Goal: Transaction & Acquisition: Purchase product/service

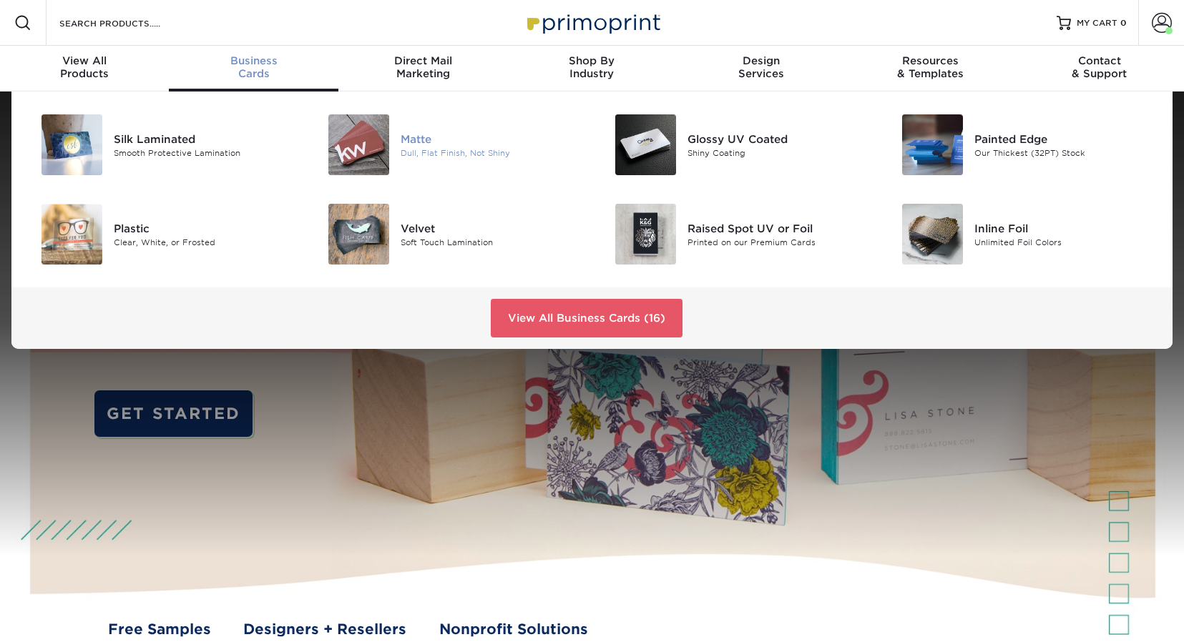
click at [354, 147] on img at bounding box center [358, 144] width 61 height 61
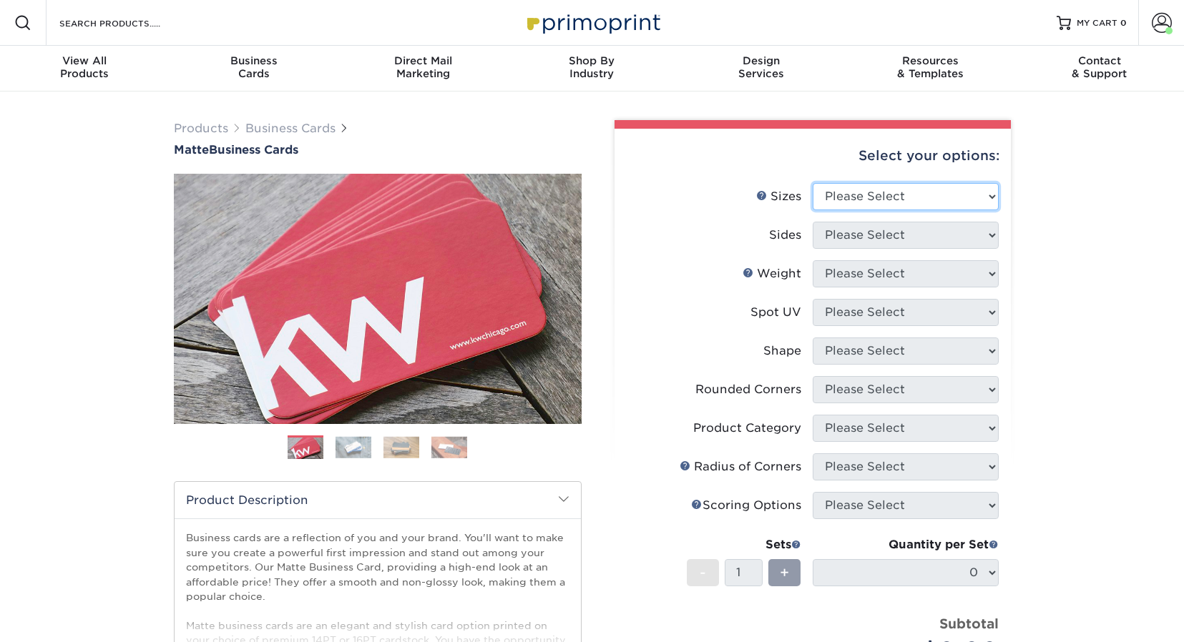
click at [907, 195] on select "Please Select 1.5" x 3.5" - Mini 1.75" x 3.5" - Mini 2" x 2" - Square 2" x 3" -…" at bounding box center [906, 196] width 186 height 27
select select "2.00x3.50"
click at [813, 183] on select "Please Select 1.5" x 3.5" - Mini 1.75" x 3.5" - Mini 2" x 2" - Square 2" x 3" -…" at bounding box center [906, 196] width 186 height 27
click at [886, 229] on select "Please Select Print Both Sides Print Front Only" at bounding box center [906, 235] width 186 height 27
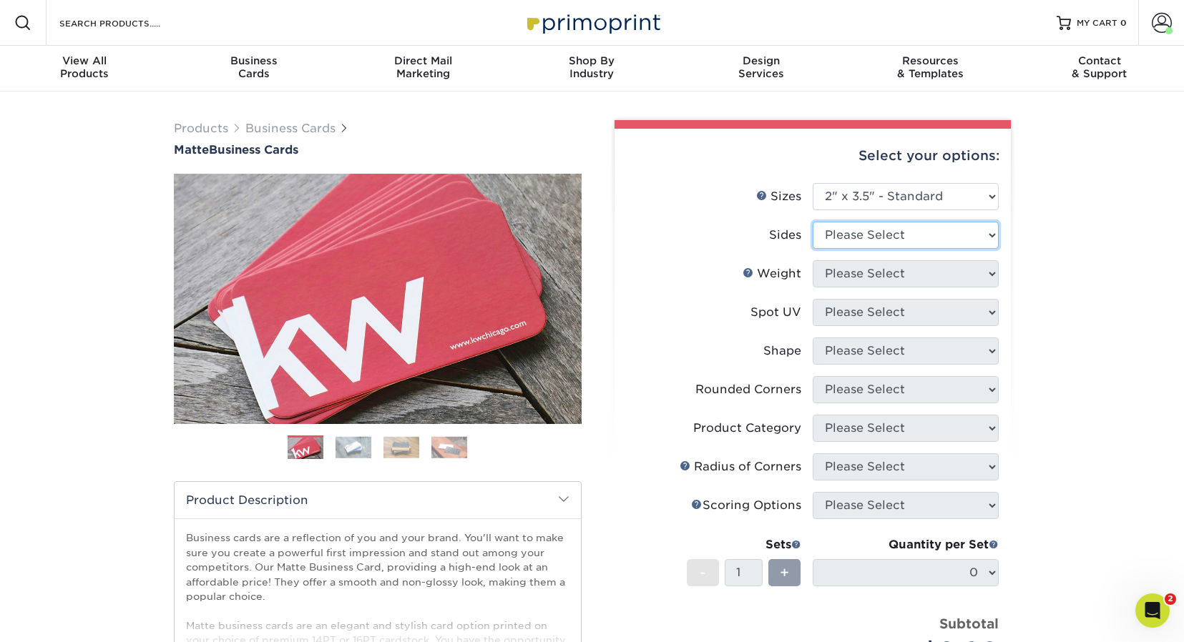
select select "13abbda7-1d64-4f25-8bb2-c179b224825d"
click at [813, 222] on select "Please Select Print Both Sides Print Front Only" at bounding box center [906, 235] width 186 height 27
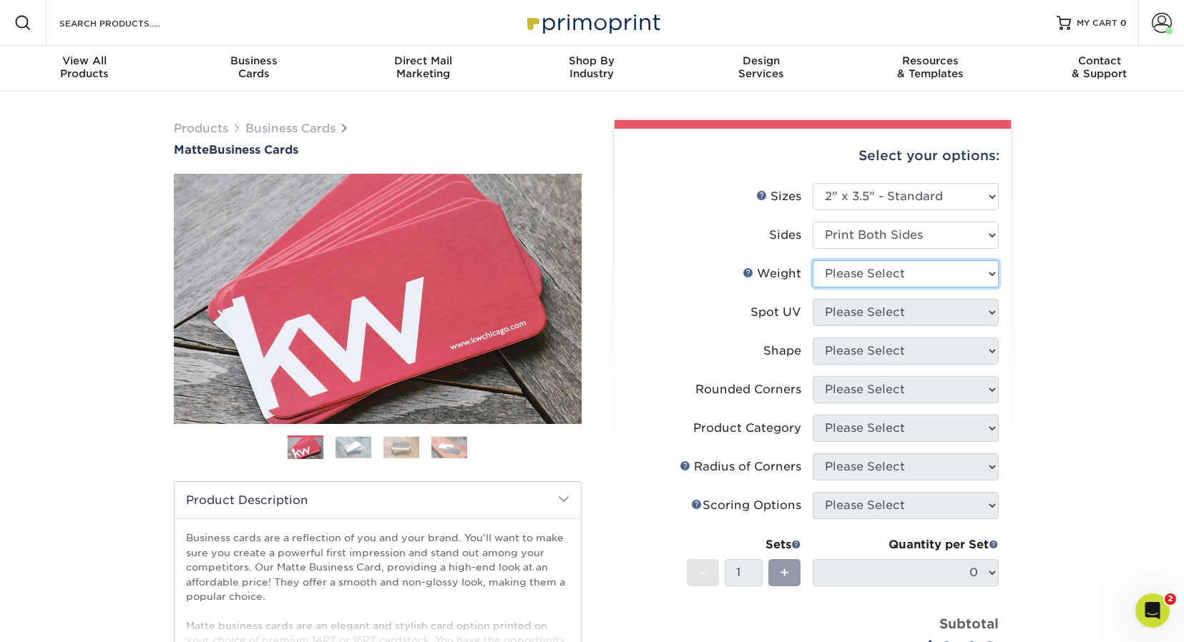
click at [883, 265] on select "Please Select 16PT 14PT" at bounding box center [906, 273] width 186 height 27
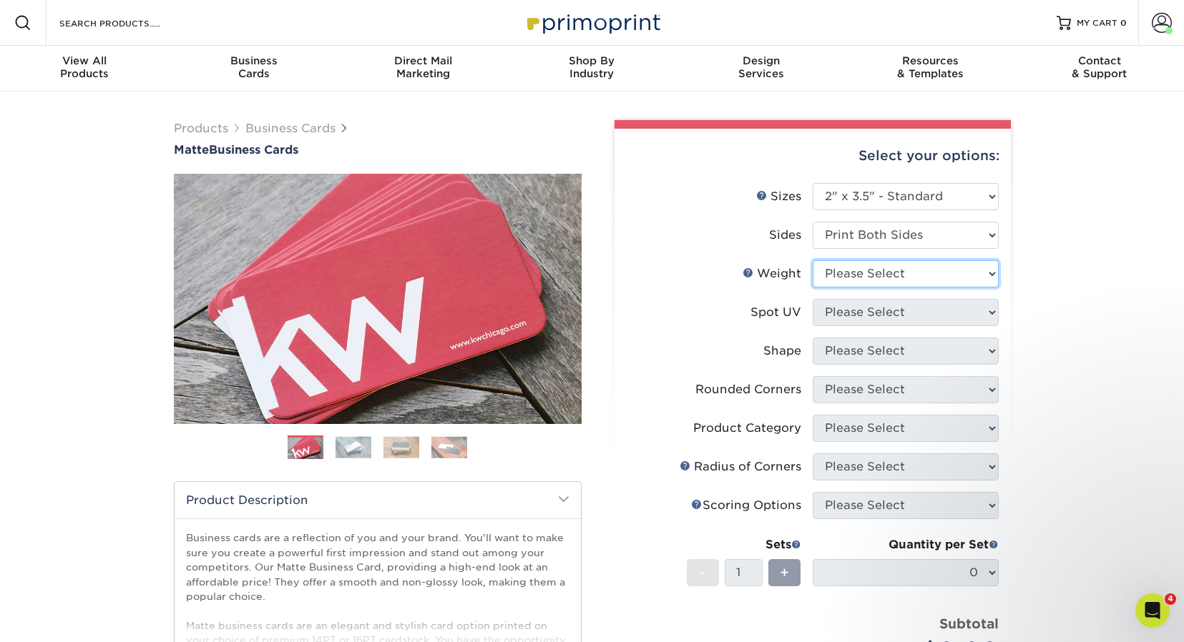
select select "14PT"
click at [813, 260] on select "Please Select 16PT 14PT" at bounding box center [906, 273] width 186 height 27
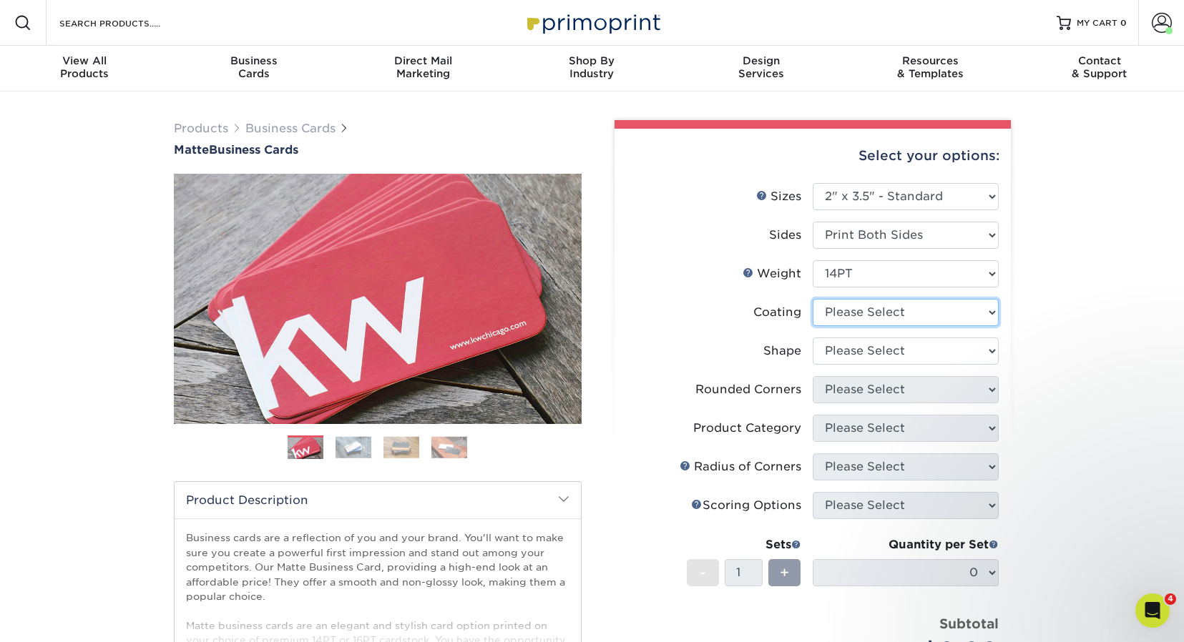
click at [883, 310] on select at bounding box center [906, 312] width 186 height 27
select select "121bb7b5-3b4d-429f-bd8d-bbf80e953313"
click at [813, 299] on select at bounding box center [906, 312] width 186 height 27
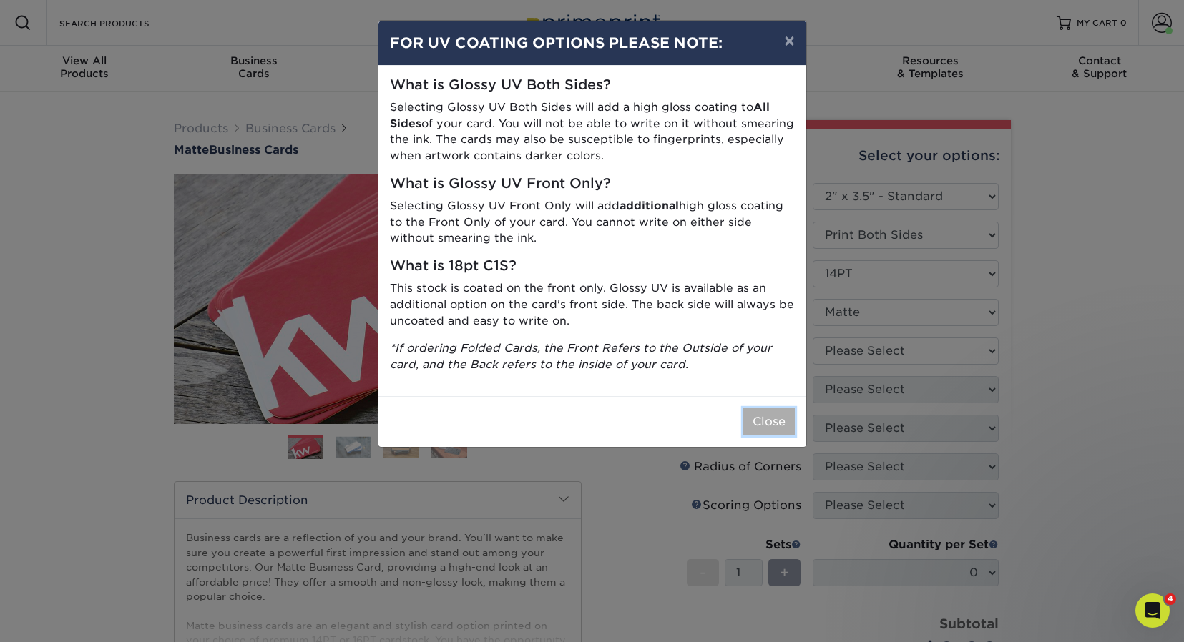
click at [783, 415] on button "Close" at bounding box center [768, 421] width 51 height 27
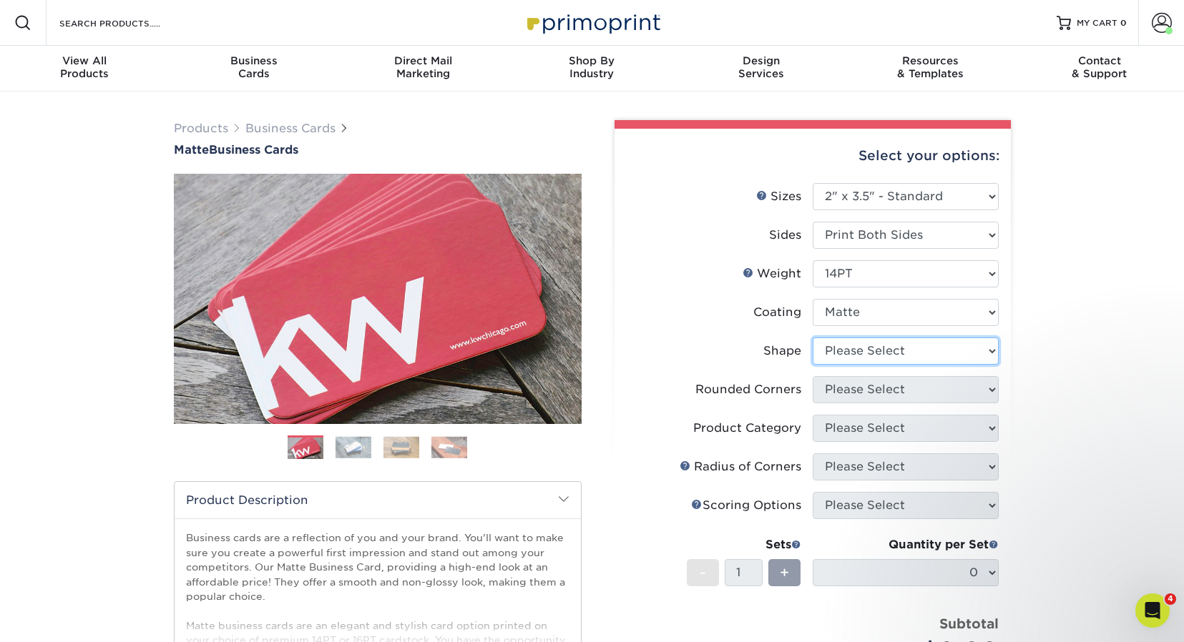
click at [877, 354] on select "Please Select Standard" at bounding box center [906, 351] width 186 height 27
select select "standard"
click at [813, 338] on select "Please Select Standard" at bounding box center [906, 351] width 186 height 27
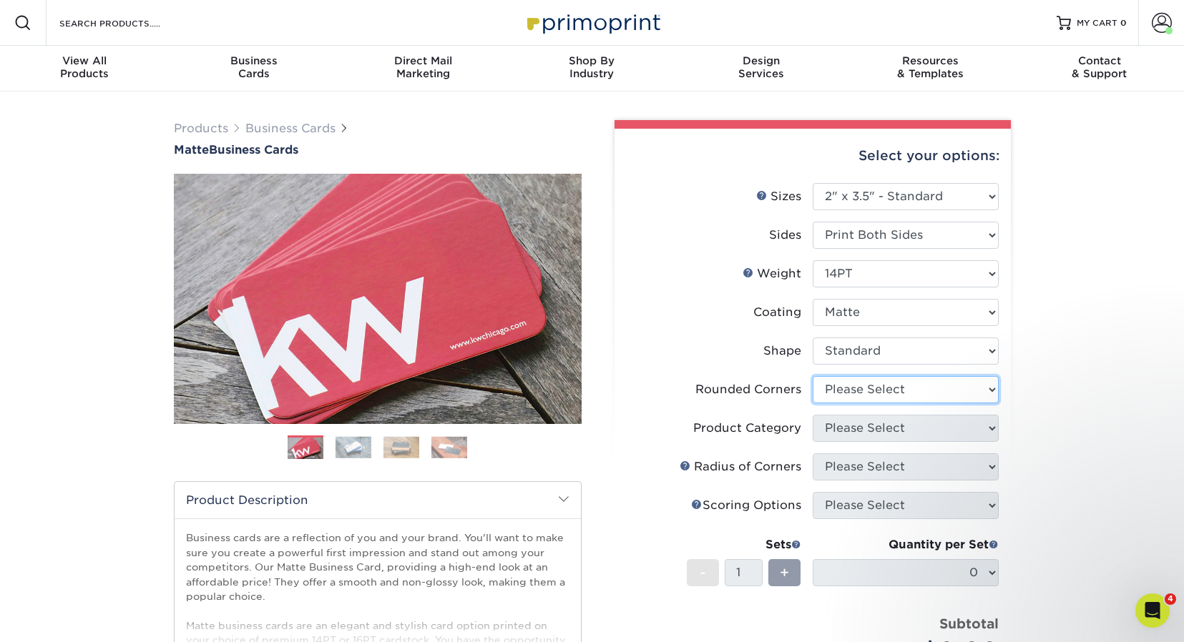
click at [865, 388] on select "Please Select Yes - Round 2 Corners Yes - Round 4 Corners No" at bounding box center [906, 389] width 186 height 27
select select "0"
click at [813, 376] on select "Please Select Yes - Round 2 Corners Yes - Round 4 Corners No" at bounding box center [906, 389] width 186 height 27
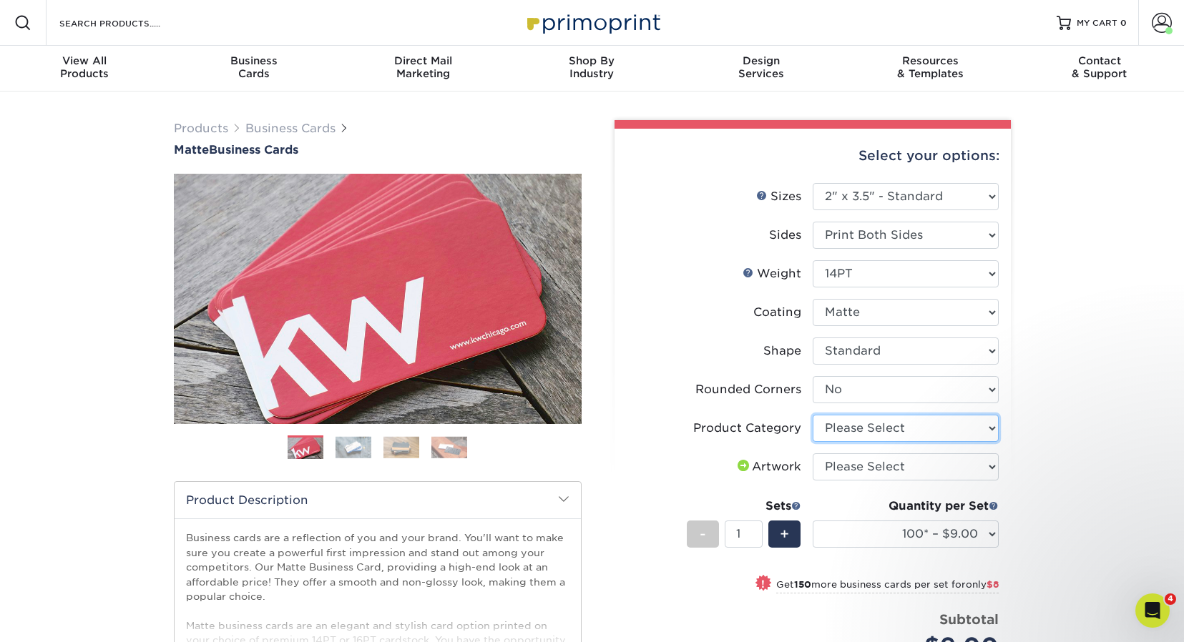
click at [843, 427] on select "Please Select Business Cards" at bounding box center [906, 428] width 186 height 27
select select "3b5148f1-0588-4f88-a218-97bcfdce65c1"
click at [813, 415] on select "Please Select Business Cards" at bounding box center [906, 428] width 186 height 27
click at [854, 464] on select "Please Select I will upload files I need a design - $100" at bounding box center [906, 466] width 186 height 27
select select "upload"
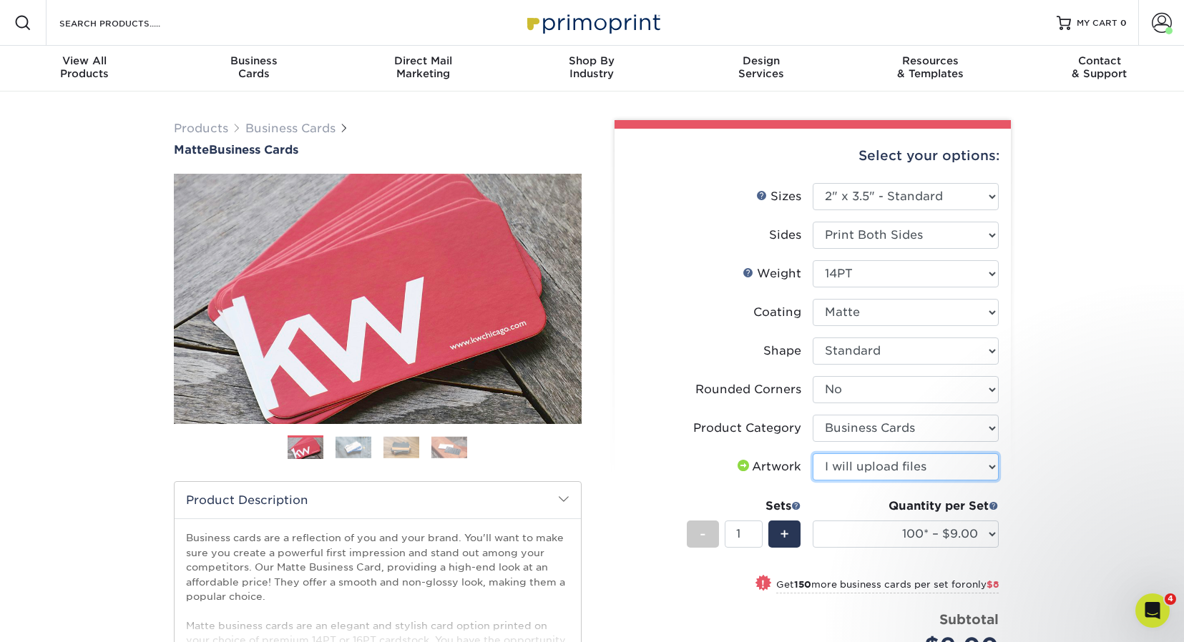
click at [813, 453] on select "Please Select I will upload files I need a design - $100" at bounding box center [906, 466] width 186 height 27
click at [873, 534] on select "100* – $9.00 250* – $17.00 500 – $33.00 1000 – $42.00 2500 – $75.00 5000 – $143…" at bounding box center [906, 534] width 186 height 27
select select "500 – $33.00"
click at [813, 521] on select "100* – $9.00 250* – $17.00 500 – $33.00 1000 – $42.00 2500 – $75.00 5000 – $143…" at bounding box center [906, 534] width 186 height 27
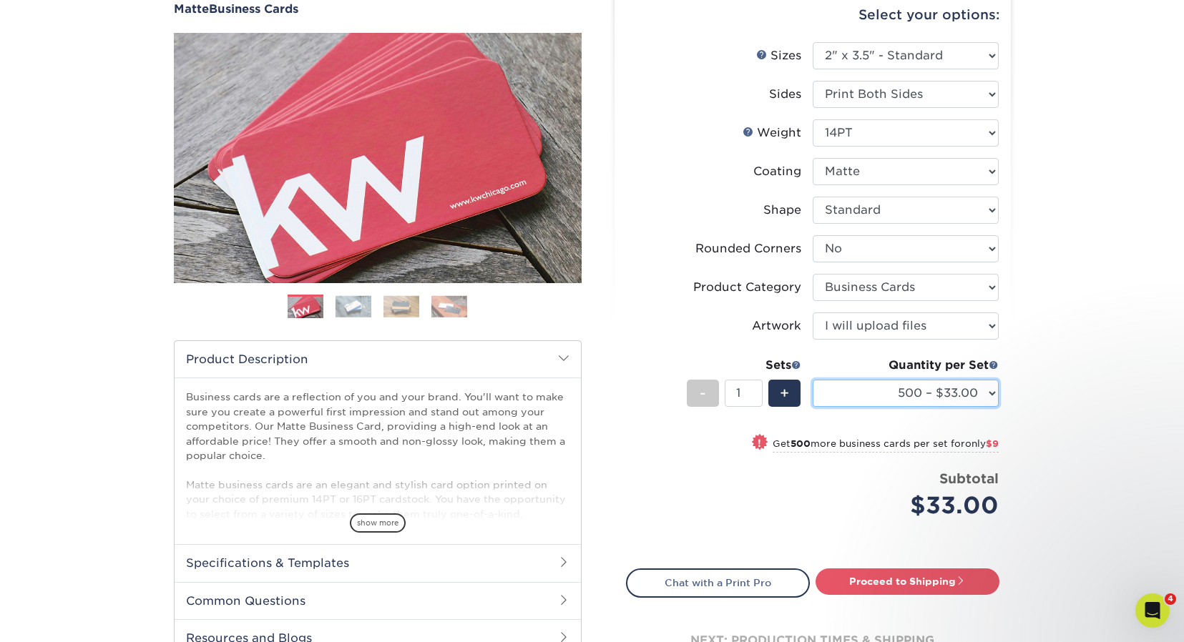
scroll to position [142, 0]
click at [909, 586] on link "Proceed to Shipping" at bounding box center [907, 581] width 184 height 26
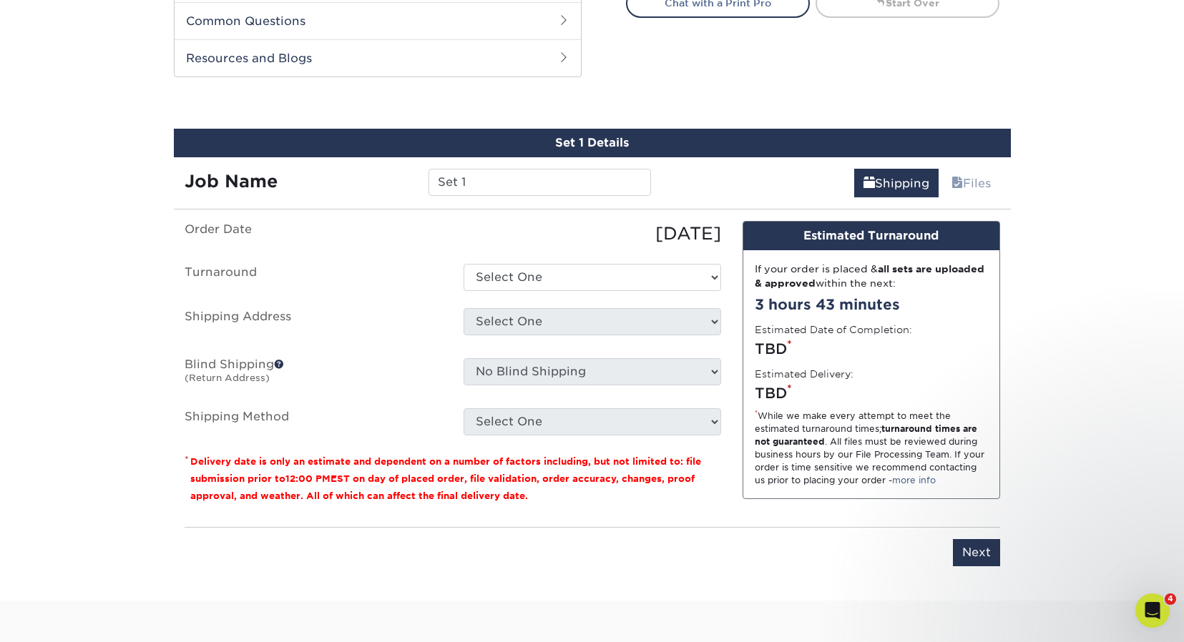
scroll to position [748, 0]
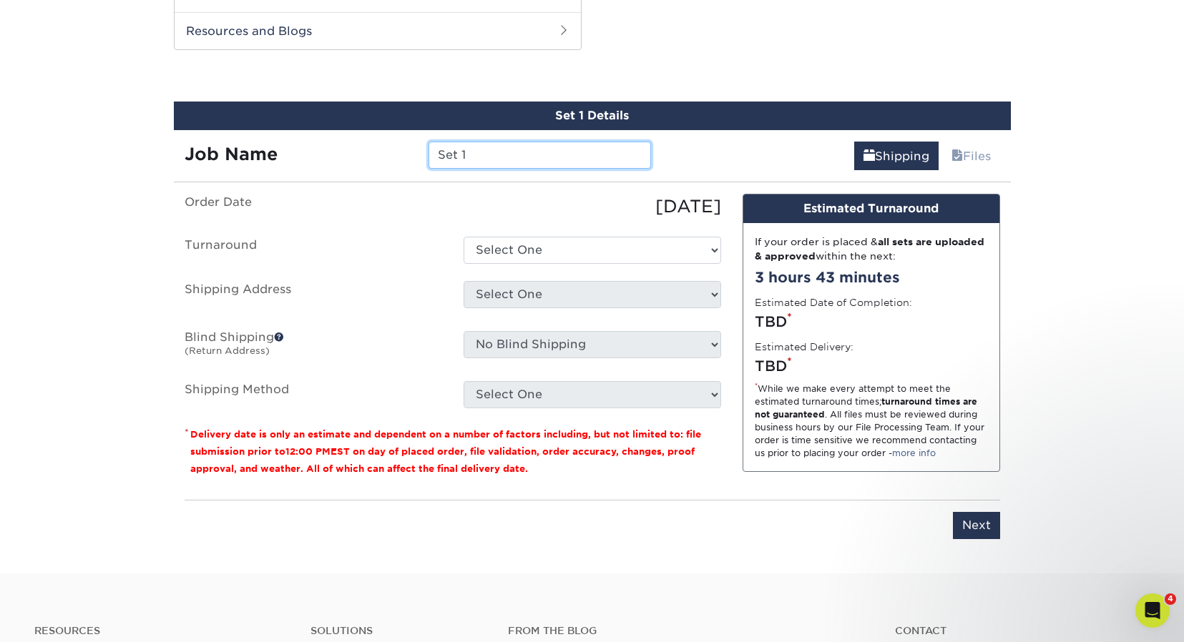
drag, startPoint x: 482, startPoint y: 153, endPoint x: 421, endPoint y: 152, distance: 60.8
click at [421, 152] on div "Set 1" at bounding box center [540, 155] width 244 height 27
type input "[PERSON_NAME] Biz Cards"
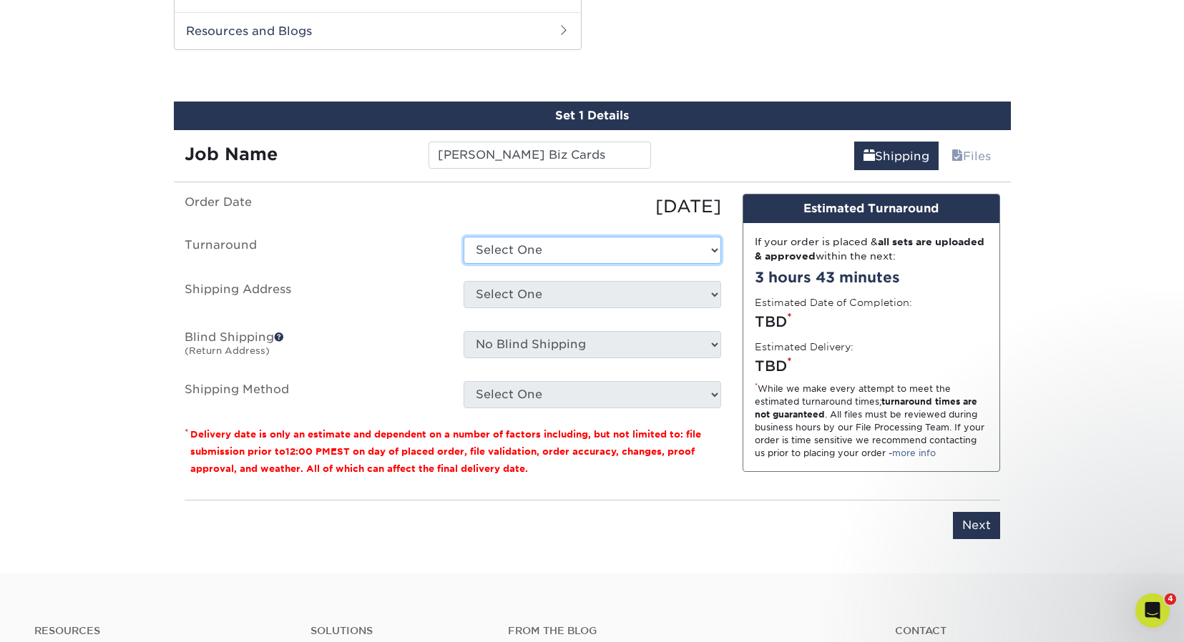
click at [539, 251] on select "Select One 2-4 Business Days 2 Day Next Business Day" at bounding box center [591, 250] width 257 height 27
select select "4593e6bc-33d2-4cf1-a66b-d77e9d82a3cc"
click at [463, 237] on select "Select One 2-4 Business Days 2 Day Next Business Day" at bounding box center [591, 250] width 257 height 27
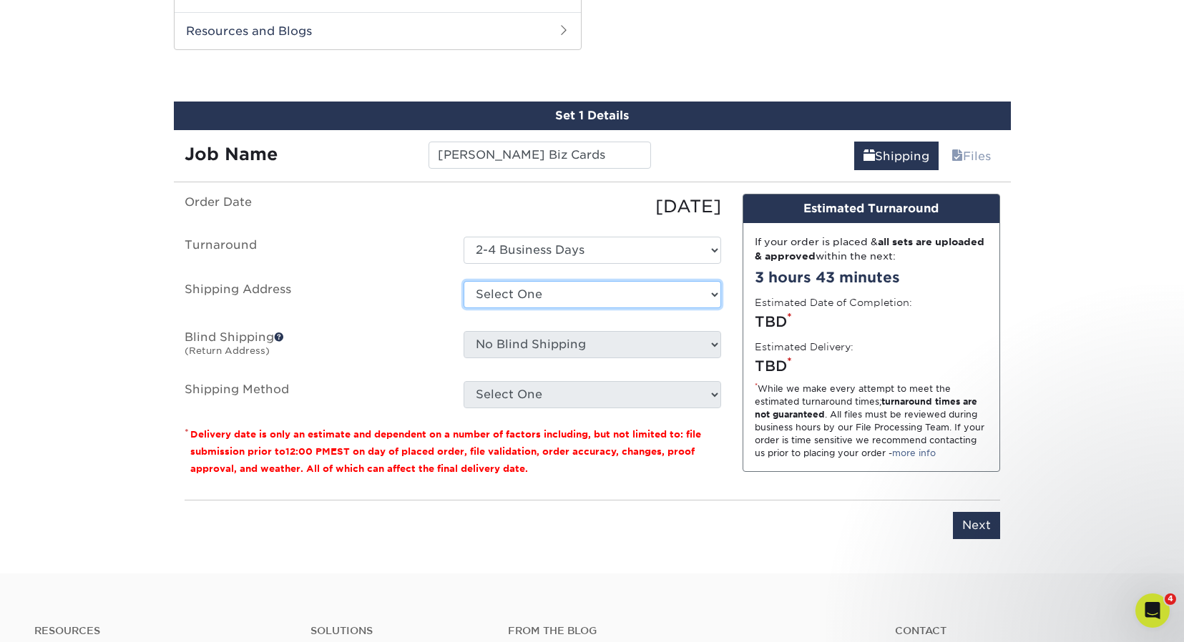
click at [544, 293] on select "Select One 110 Peters Road 154 Orlan Andrew Smucker Home Artifex Austin Ritsema…" at bounding box center [591, 294] width 257 height 27
select select "278105"
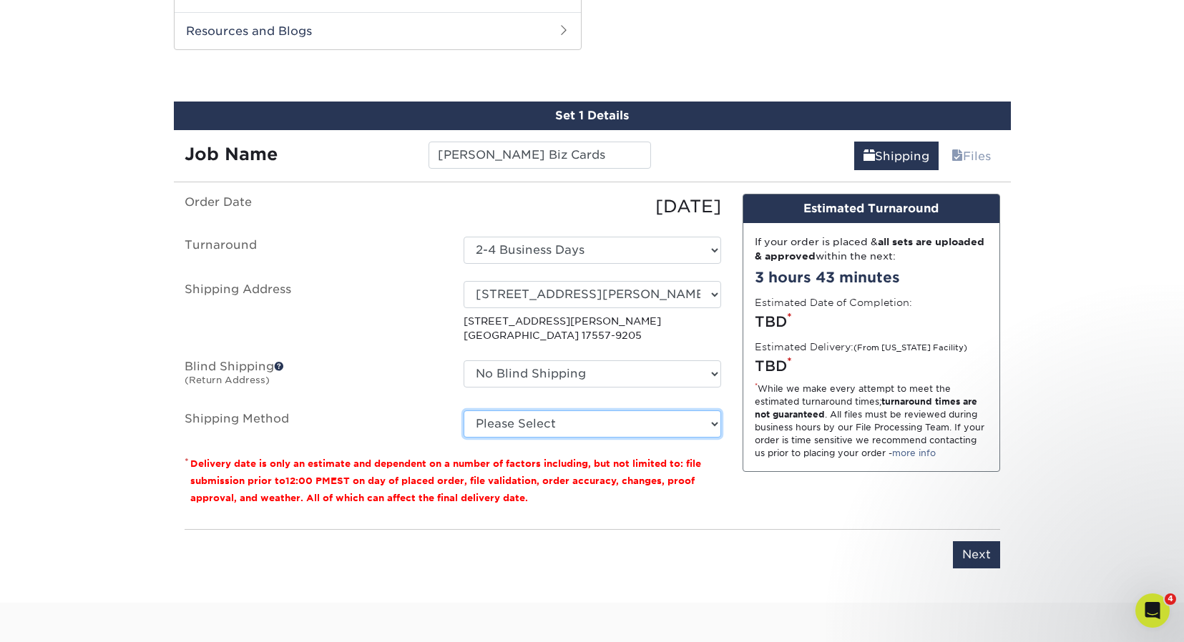
click at [559, 423] on select "Please Select Ground Shipping (+$8.96) 3 Day Shipping Service (+$20.06) 2 Day A…" at bounding box center [591, 424] width 257 height 27
select select "03"
click at [463, 411] on select "Please Select Ground Shipping (+$8.96) 3 Day Shipping Service (+$20.06) 2 Day A…" at bounding box center [591, 424] width 257 height 27
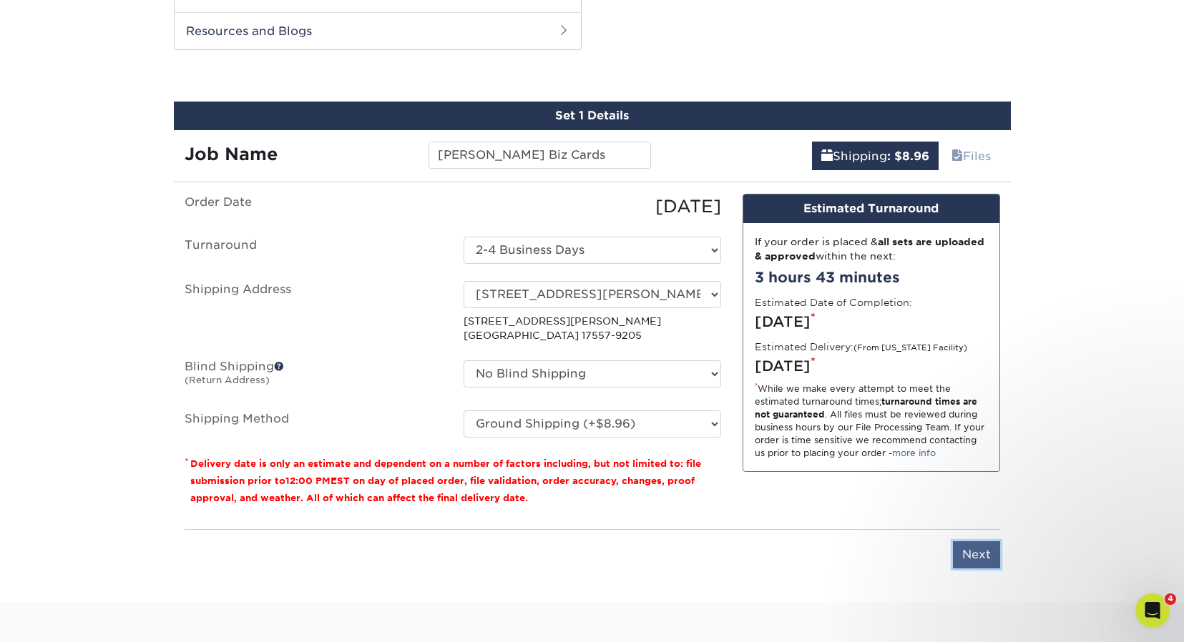
click at [991, 559] on input "Next" at bounding box center [976, 554] width 47 height 27
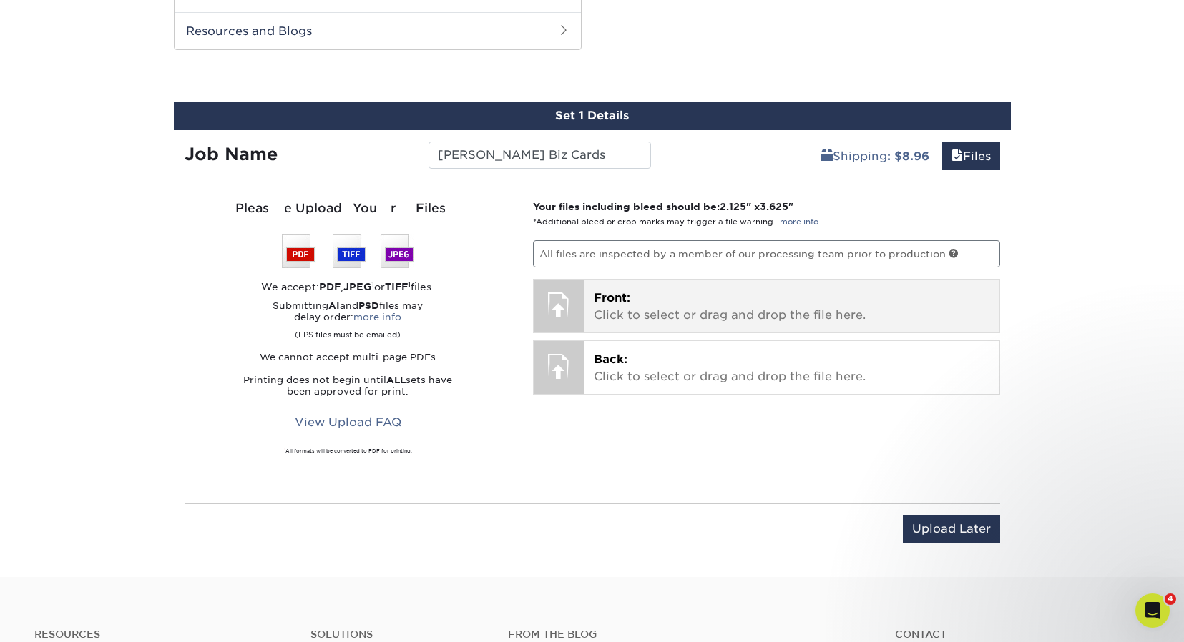
click at [659, 292] on p "Front: Click to select or drag and drop the file here." at bounding box center [792, 307] width 396 height 34
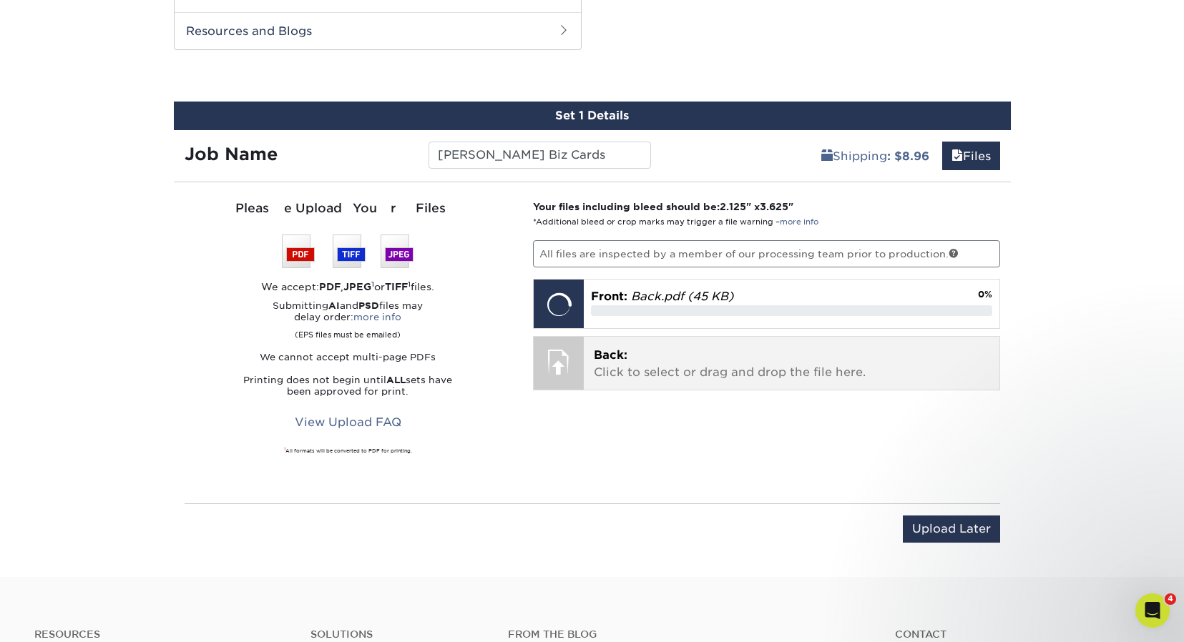
click at [672, 360] on p "Back: Click to select or drag and drop the file here." at bounding box center [792, 364] width 396 height 34
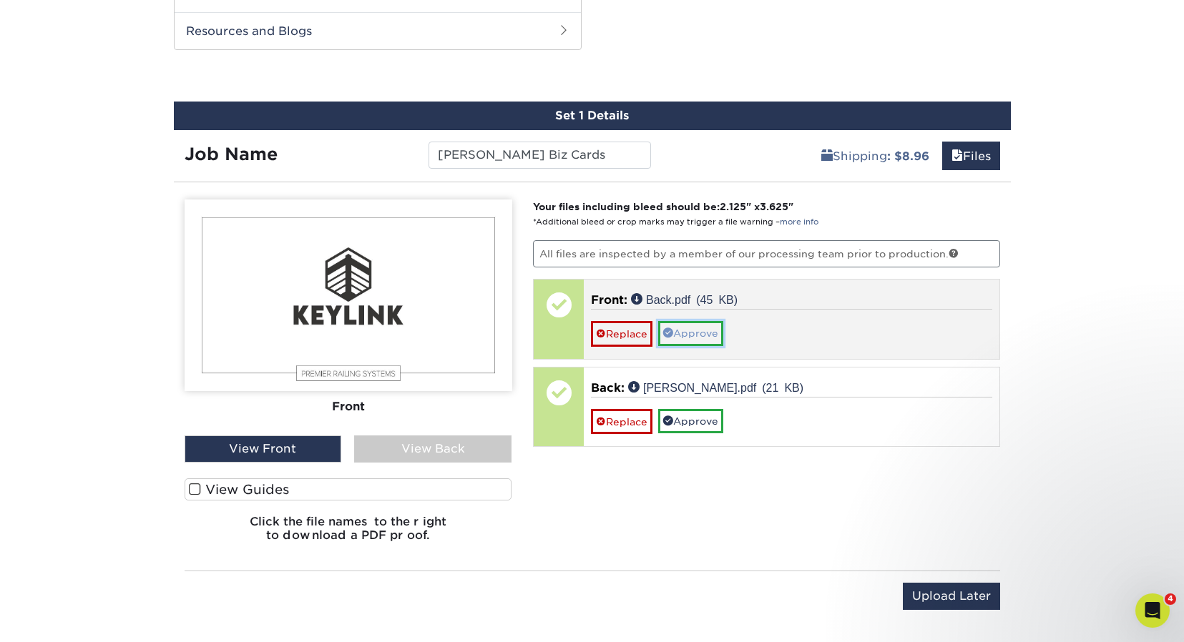
click at [703, 334] on link "Approve" at bounding box center [690, 333] width 65 height 24
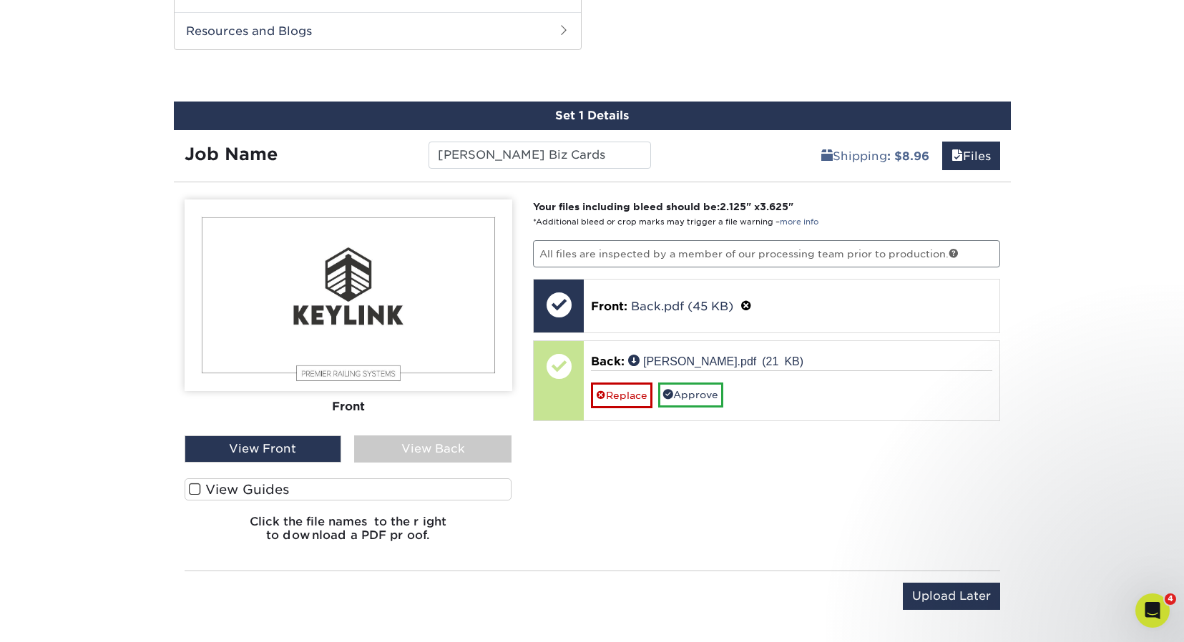
click at [451, 442] on div "View Back" at bounding box center [432, 449] width 157 height 27
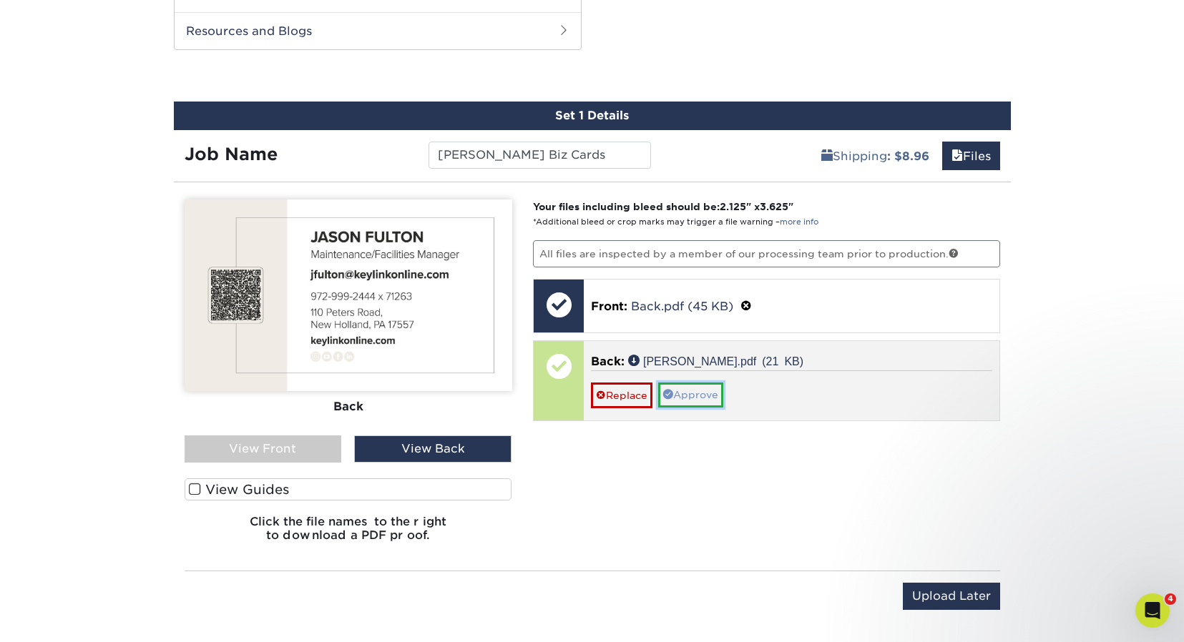
click at [695, 391] on link "Approve" at bounding box center [690, 395] width 65 height 24
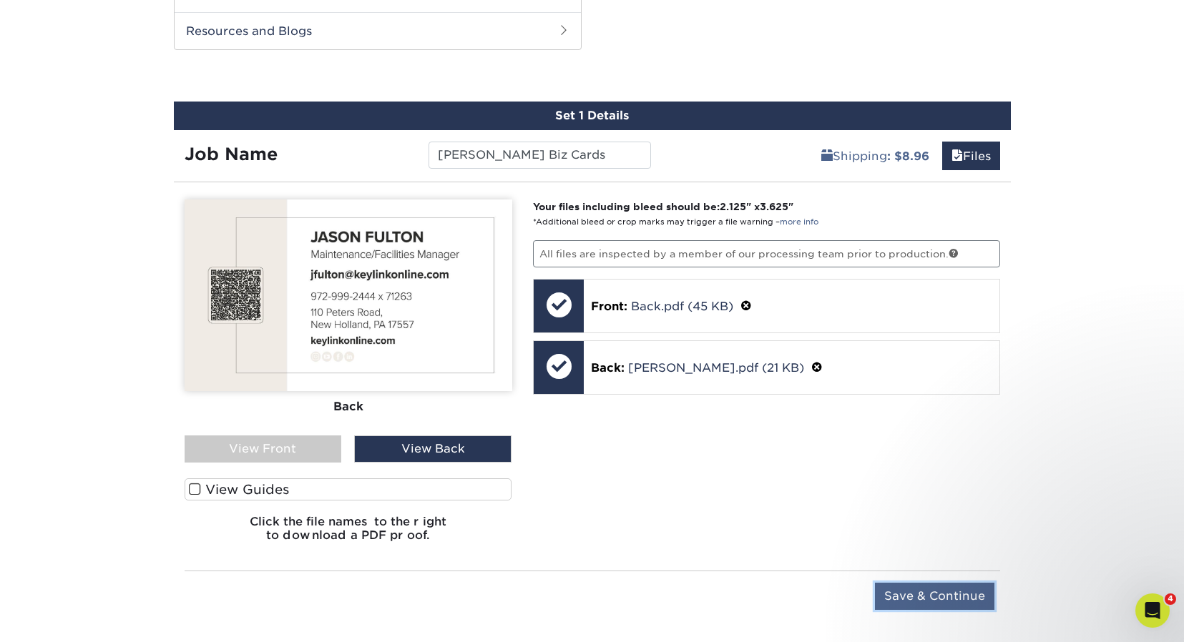
click at [933, 589] on input "Save & Continue" at bounding box center [934, 596] width 119 height 27
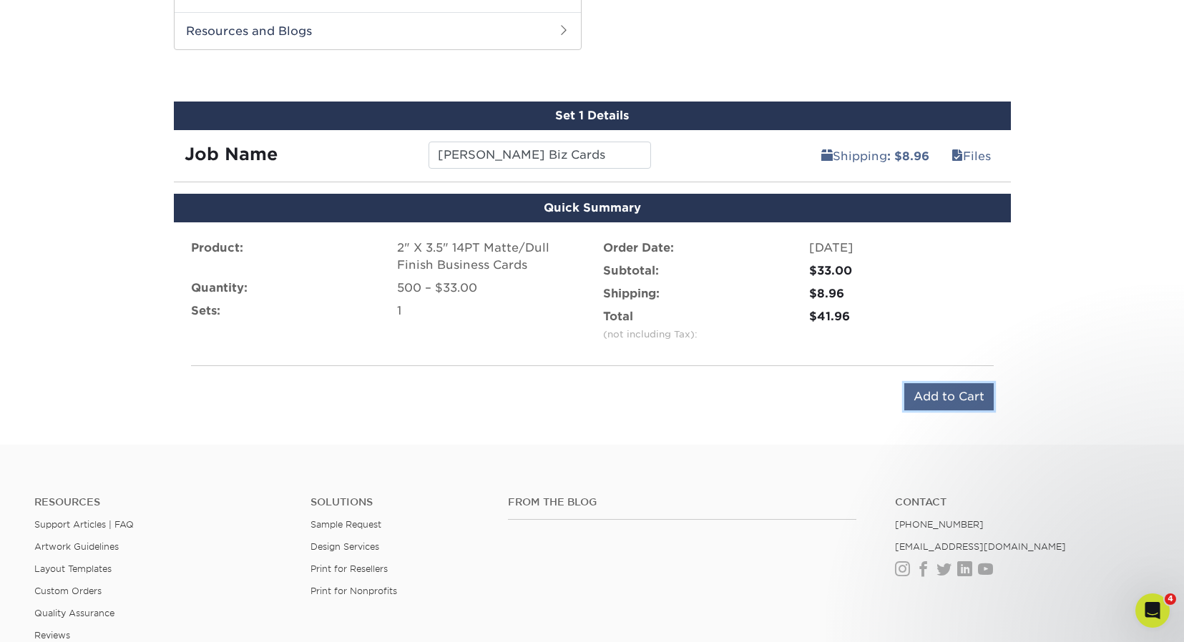
click at [933, 392] on input "Add to Cart" at bounding box center [948, 396] width 89 height 27
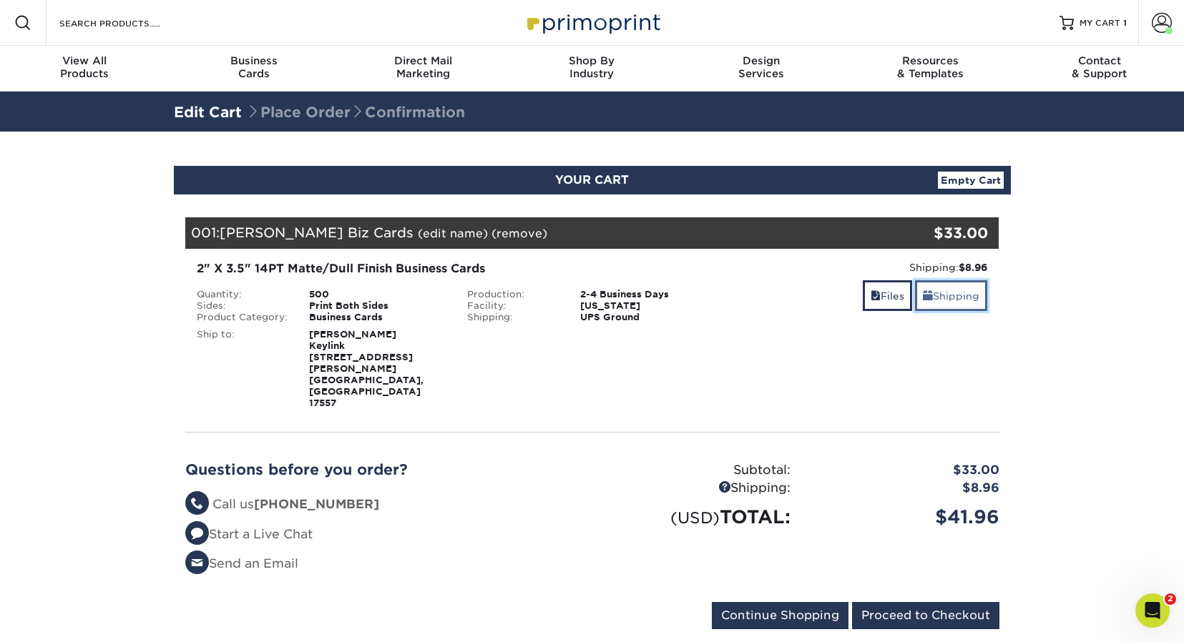
click at [946, 297] on link "Shipping" at bounding box center [951, 295] width 72 height 31
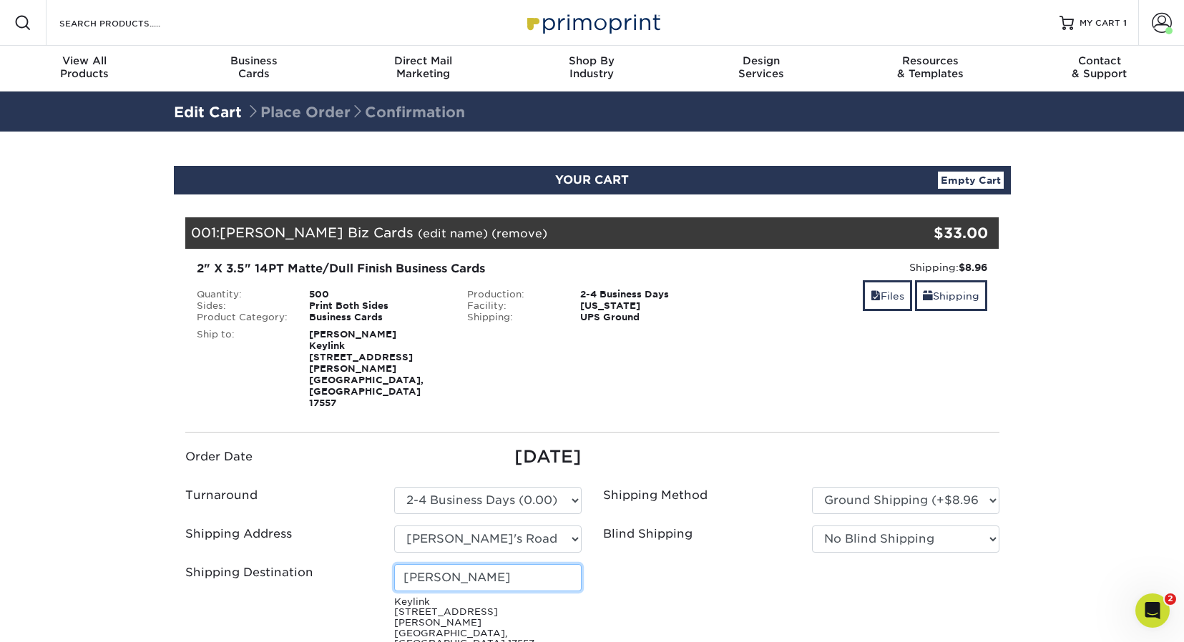
drag, startPoint x: 462, startPoint y: 545, endPoint x: 363, endPoint y: 541, distance: 99.5
click at [367, 564] on div "Shipping Destination Erica Gregory Keylink 110 Peters Rd New Holland, PA 17557" at bounding box center [384, 610] width 418 height 92
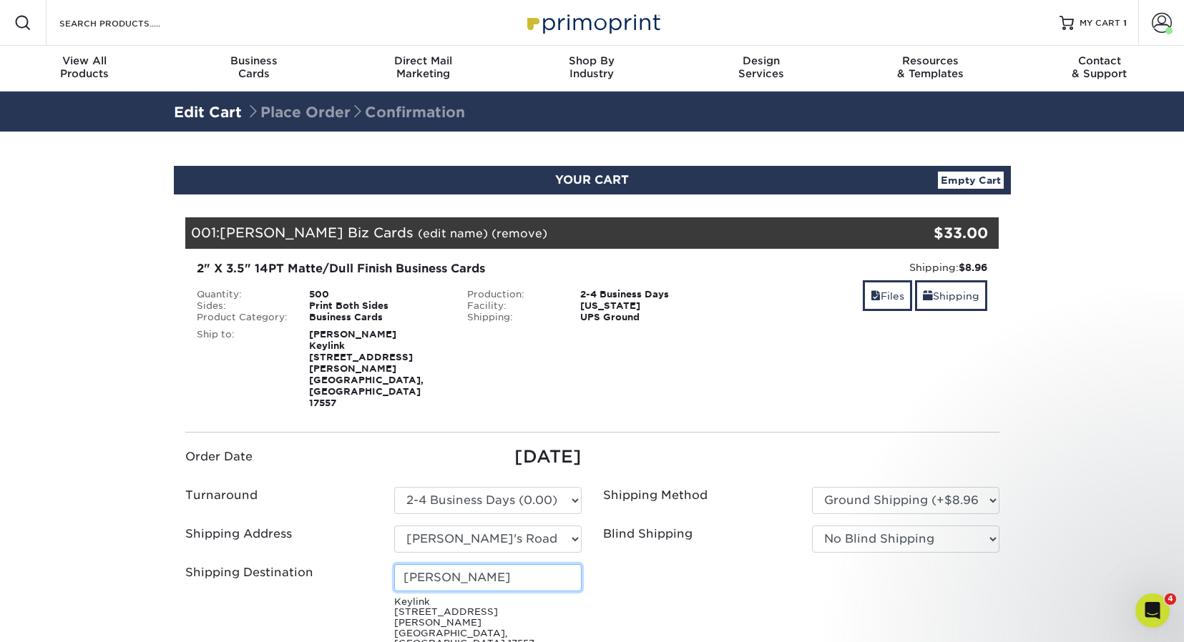
type input "Jason Fulton"
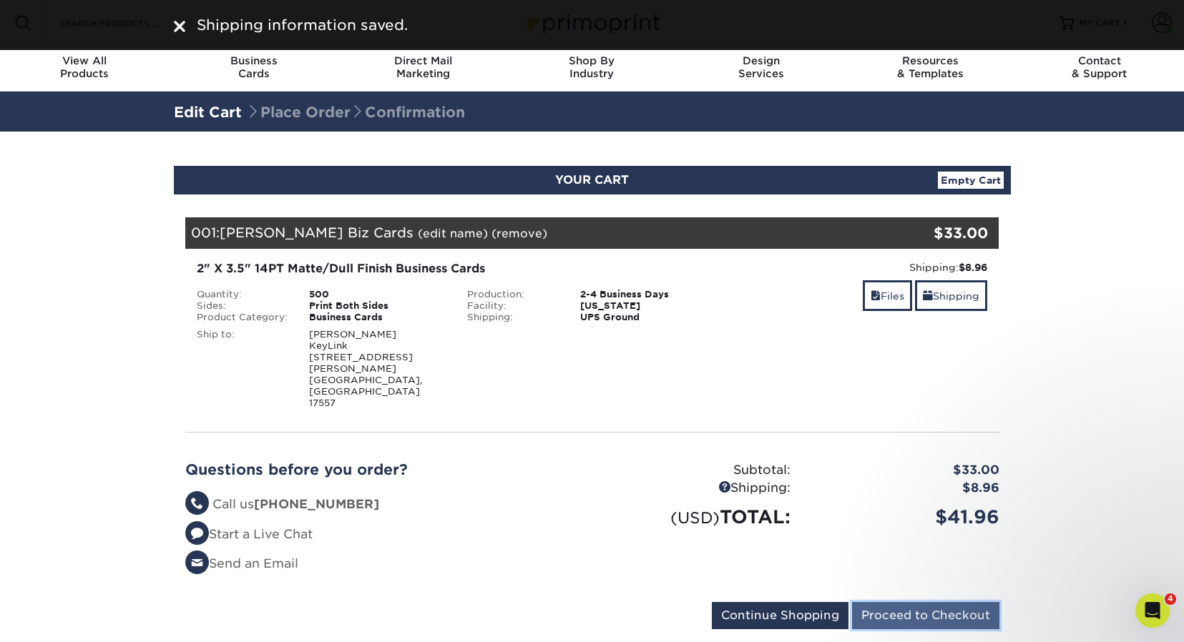
click at [919, 602] on input "Proceed to Checkout" at bounding box center [925, 615] width 147 height 27
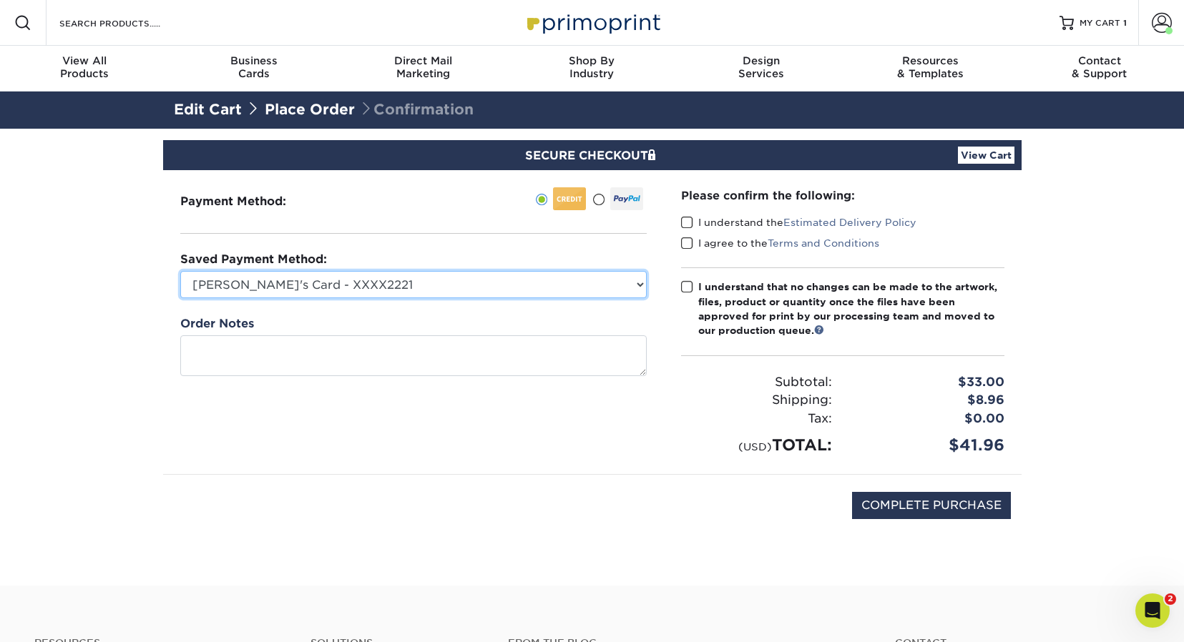
click at [607, 285] on select "Jason's Card - XXXX2221 Visa - XXXX2357 Visa - XXXX2357 Visa - XXXX7083 New Cre…" at bounding box center [413, 284] width 466 height 27
select select "73635"
click at [180, 271] on select "Jason's Card - XXXX2221 Visa - XXXX2357 Visa - XXXX2357 Visa - XXXX7083 New Cre…" at bounding box center [413, 284] width 466 height 27
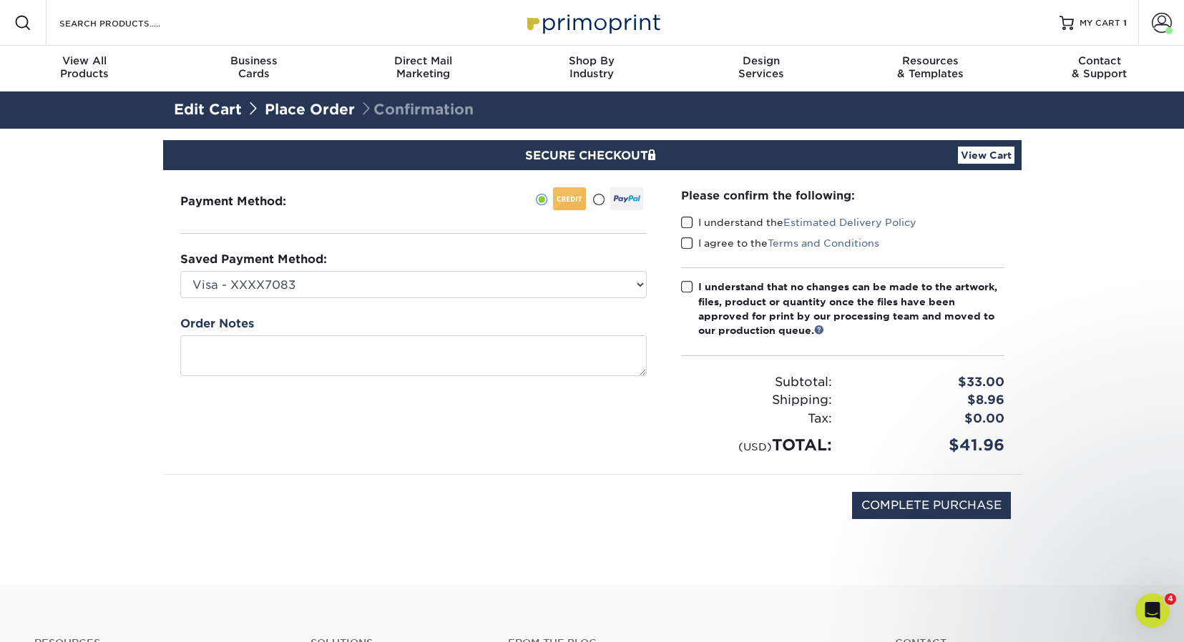
drag, startPoint x: 684, startPoint y: 221, endPoint x: 684, endPoint y: 230, distance: 9.3
click at [684, 221] on span at bounding box center [687, 223] width 12 height 14
click at [0, 0] on input "I understand the Estimated Delivery Policy" at bounding box center [0, 0] width 0 height 0
click at [684, 245] on span at bounding box center [687, 244] width 12 height 14
click at [0, 0] on input "I agree to the Terms and Conditions" at bounding box center [0, 0] width 0 height 0
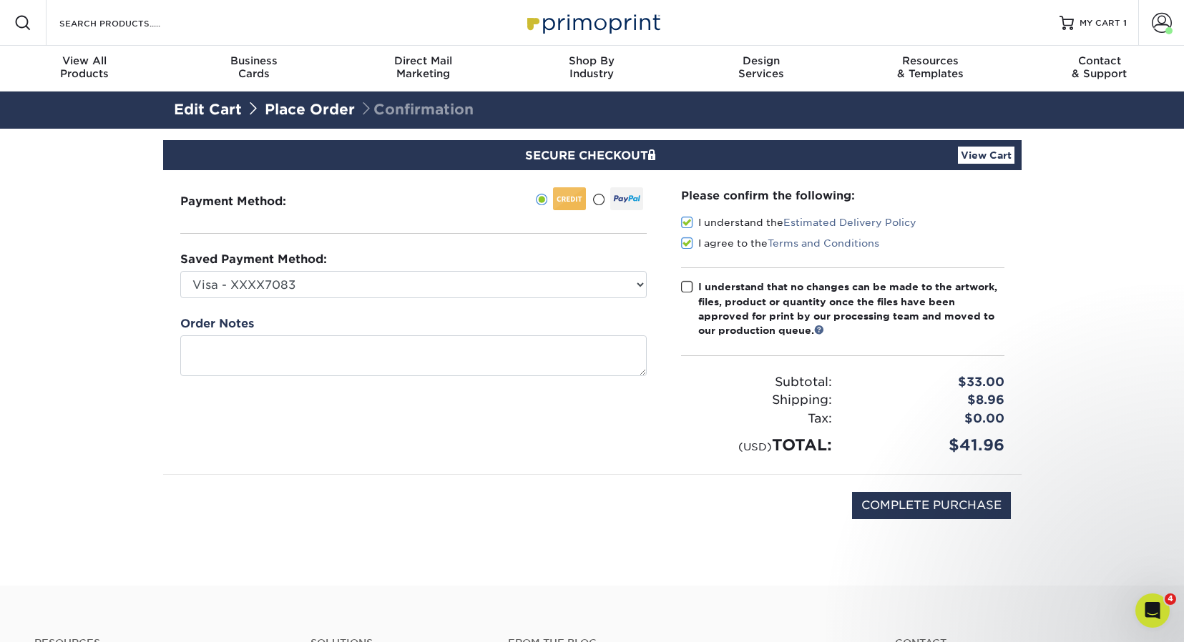
click at [685, 285] on span at bounding box center [687, 287] width 12 height 14
click at [0, 0] on input "I understand that no changes can be made to the artwork, files, product or quan…" at bounding box center [0, 0] width 0 height 0
click at [902, 510] on input "COMPLETE PURCHASE" at bounding box center [931, 505] width 159 height 27
type input "PROCESSING, PLEASE WAIT..."
